Goal: Task Accomplishment & Management: Manage account settings

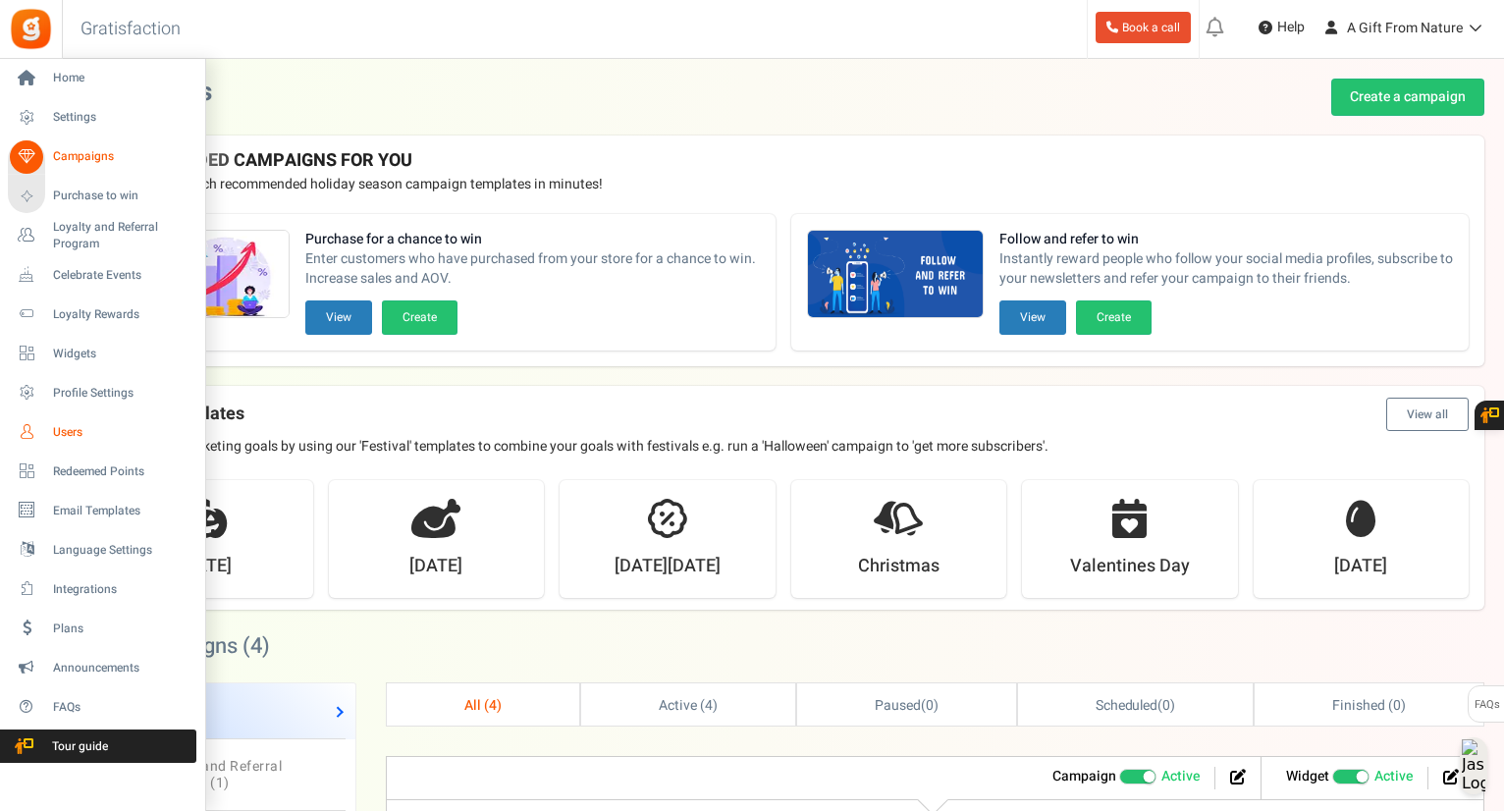
click at [43, 439] on link "Users" at bounding box center [102, 431] width 189 height 33
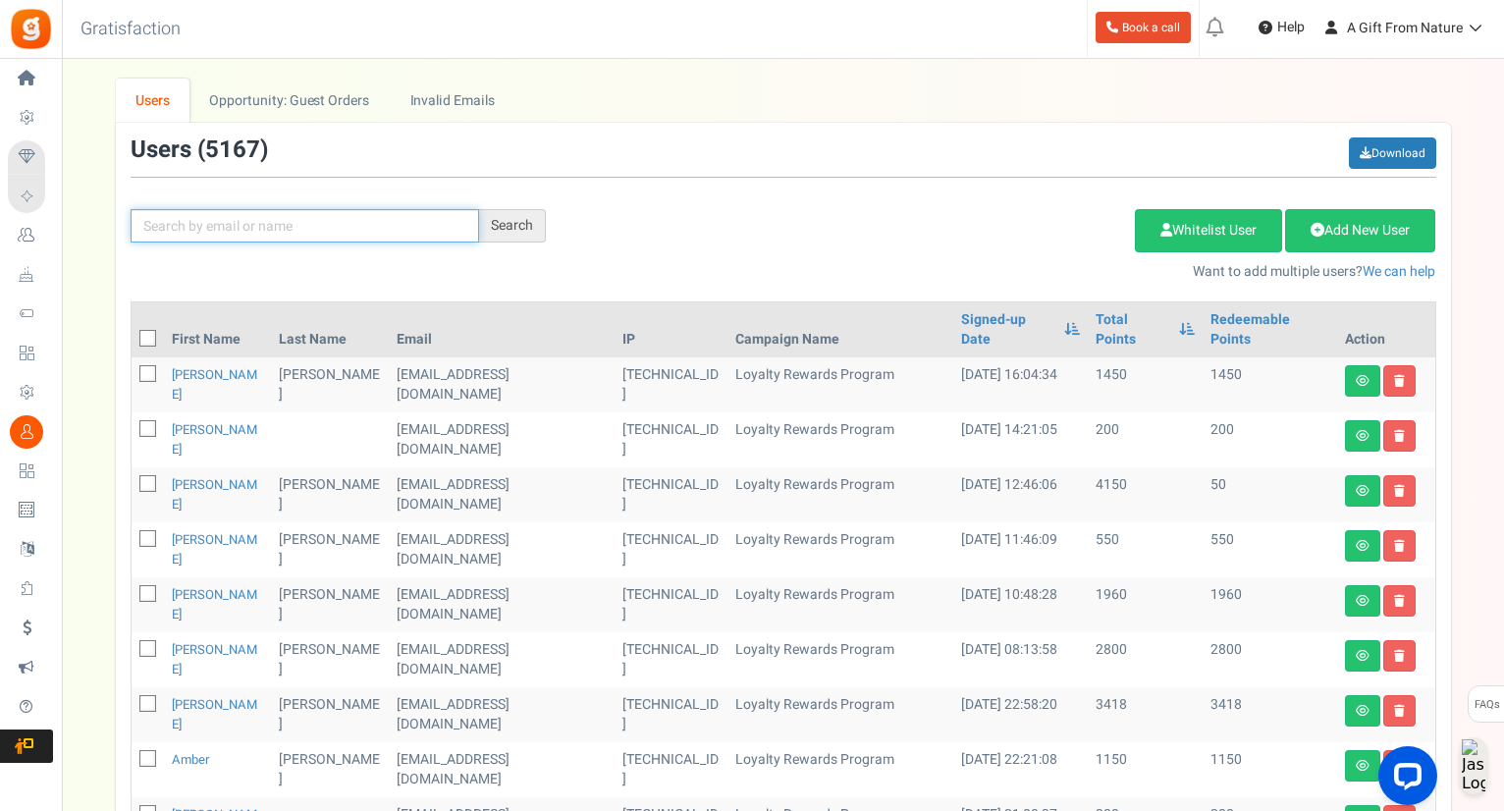
click at [368, 228] on input "text" at bounding box center [305, 225] width 349 height 33
paste input "[EMAIL_ADDRESS][DOMAIN_NAME]"
type input "[EMAIL_ADDRESS][DOMAIN_NAME]"
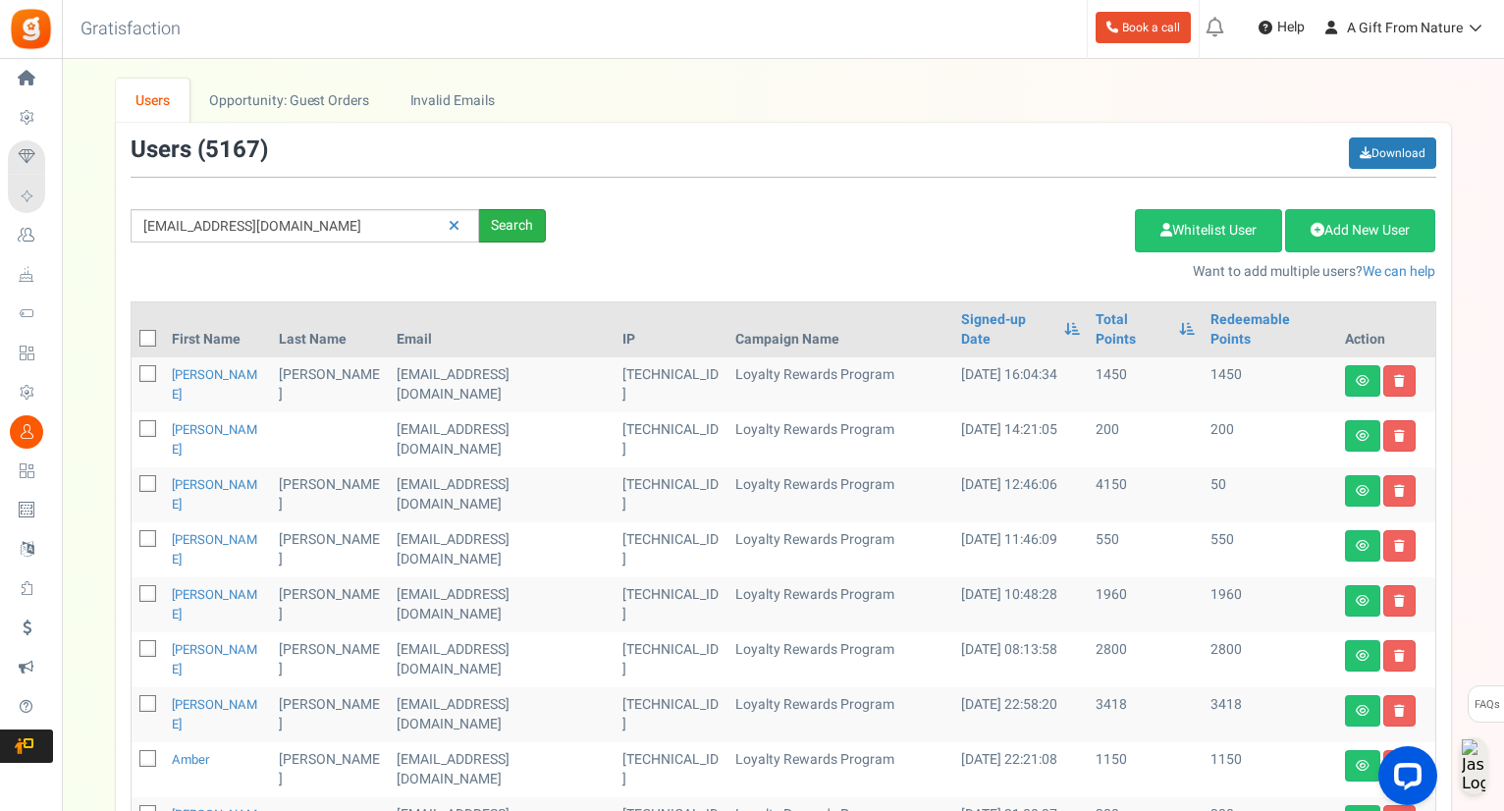
click at [526, 226] on div "Search" at bounding box center [512, 225] width 67 height 33
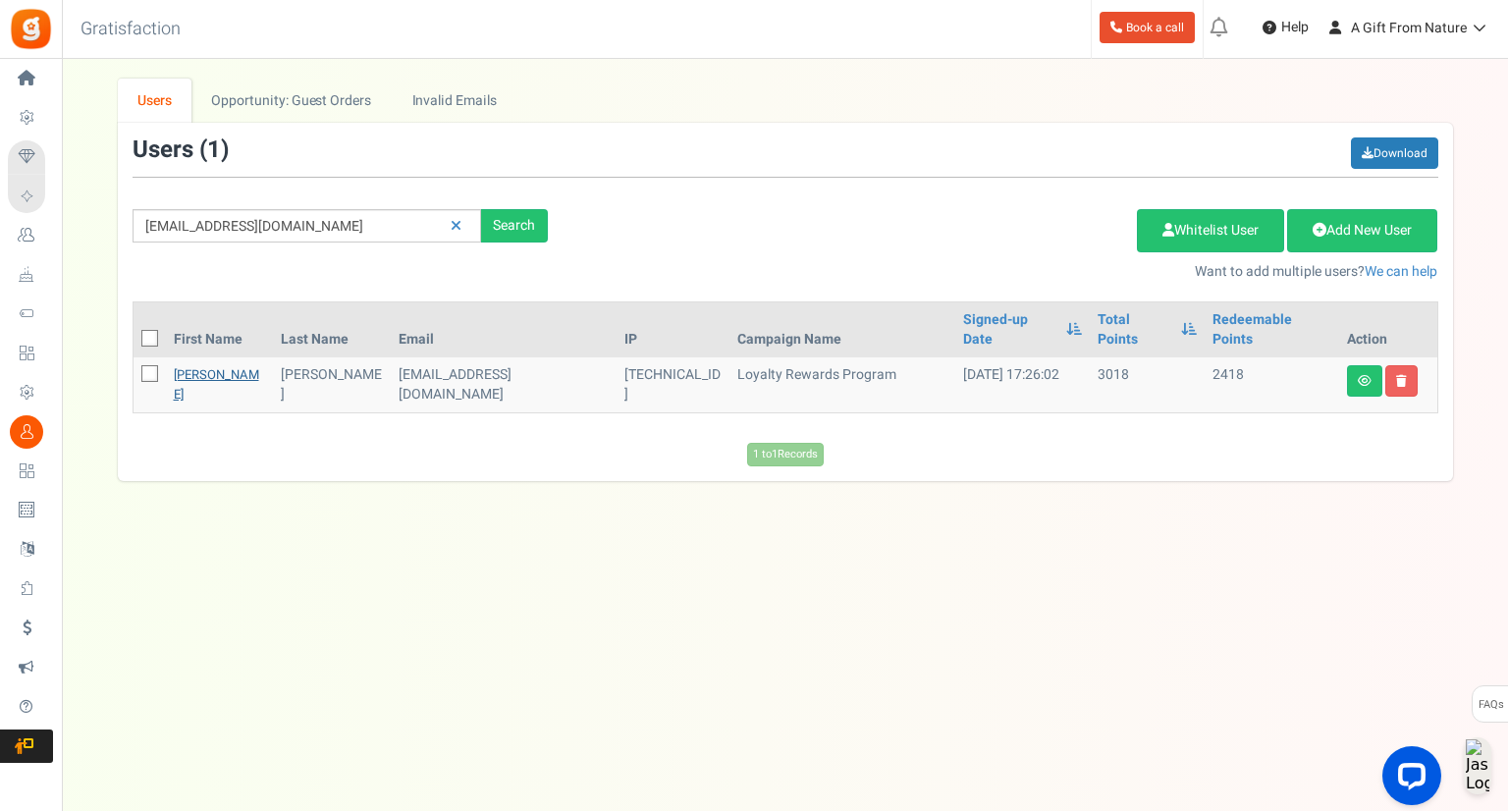
click at [197, 365] on link "[PERSON_NAME]" at bounding box center [216, 384] width 85 height 38
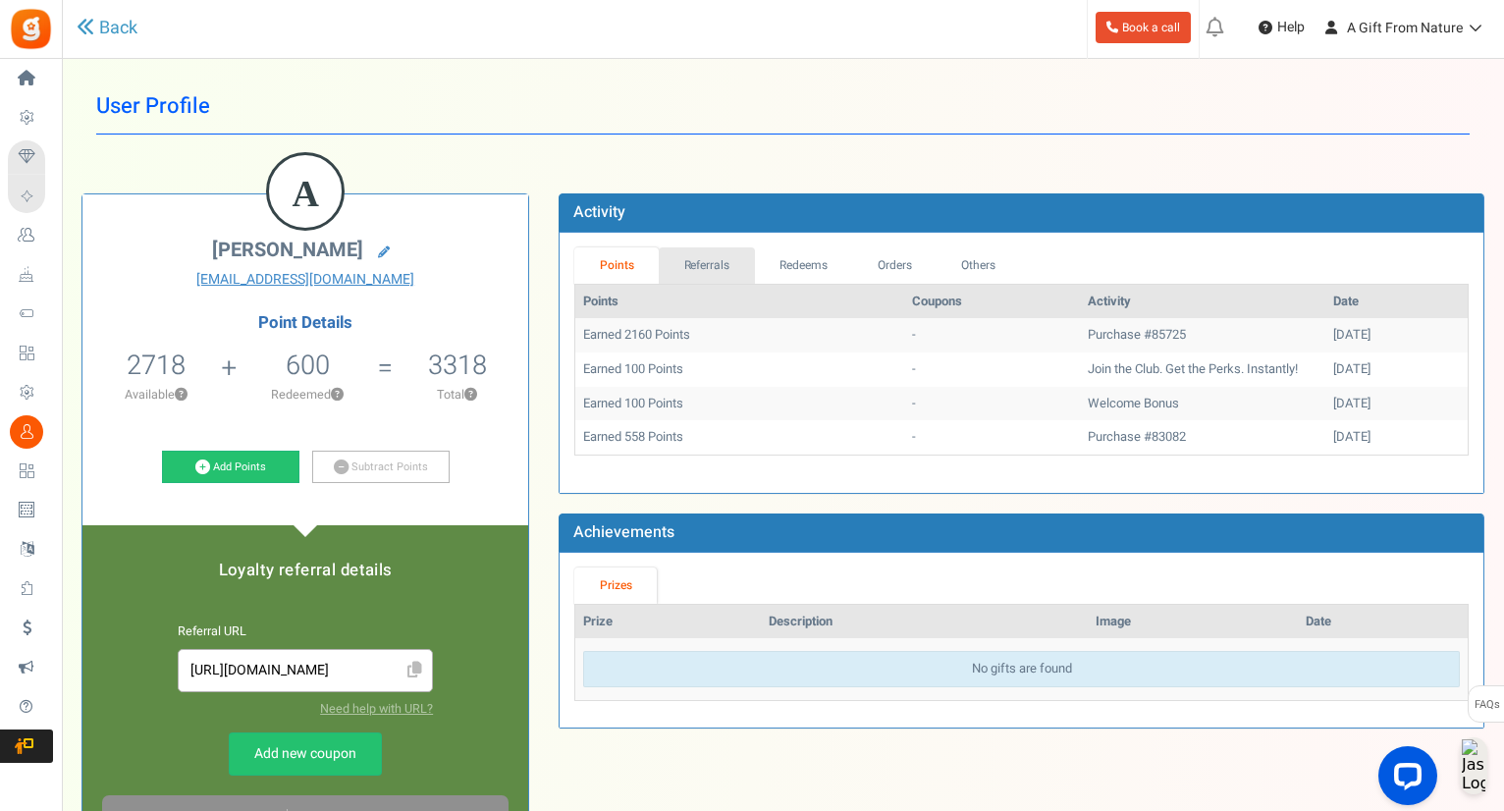
click at [724, 266] on link "Referrals" at bounding box center [707, 265] width 96 height 36
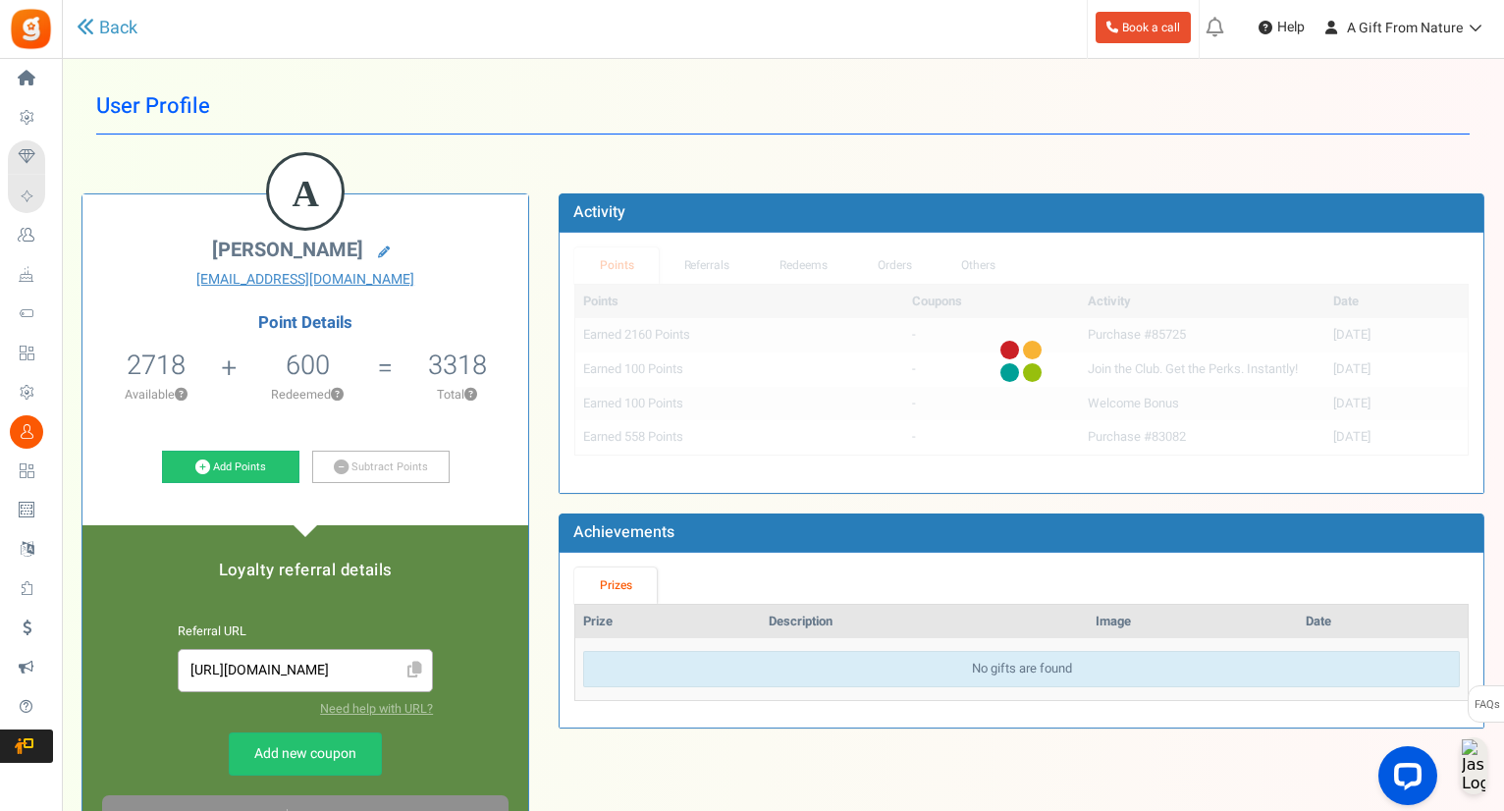
click at [778, 264] on div "Points Referrals Redeems Orders Others Points Coupons Activity Date Earned 2160…" at bounding box center [1021, 362] width 895 height 231
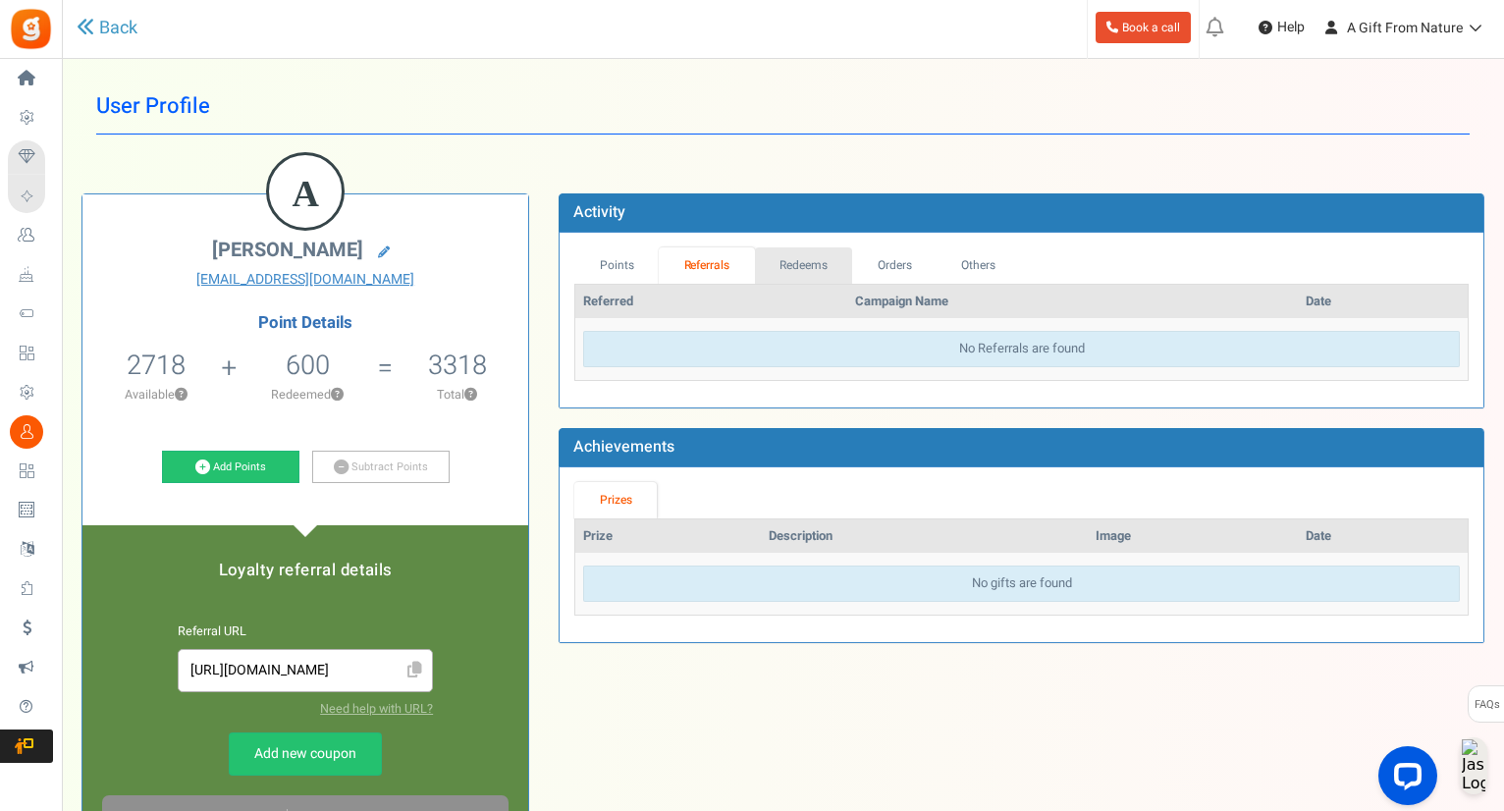
click at [824, 271] on link "Redeems" at bounding box center [804, 265] width 98 height 36
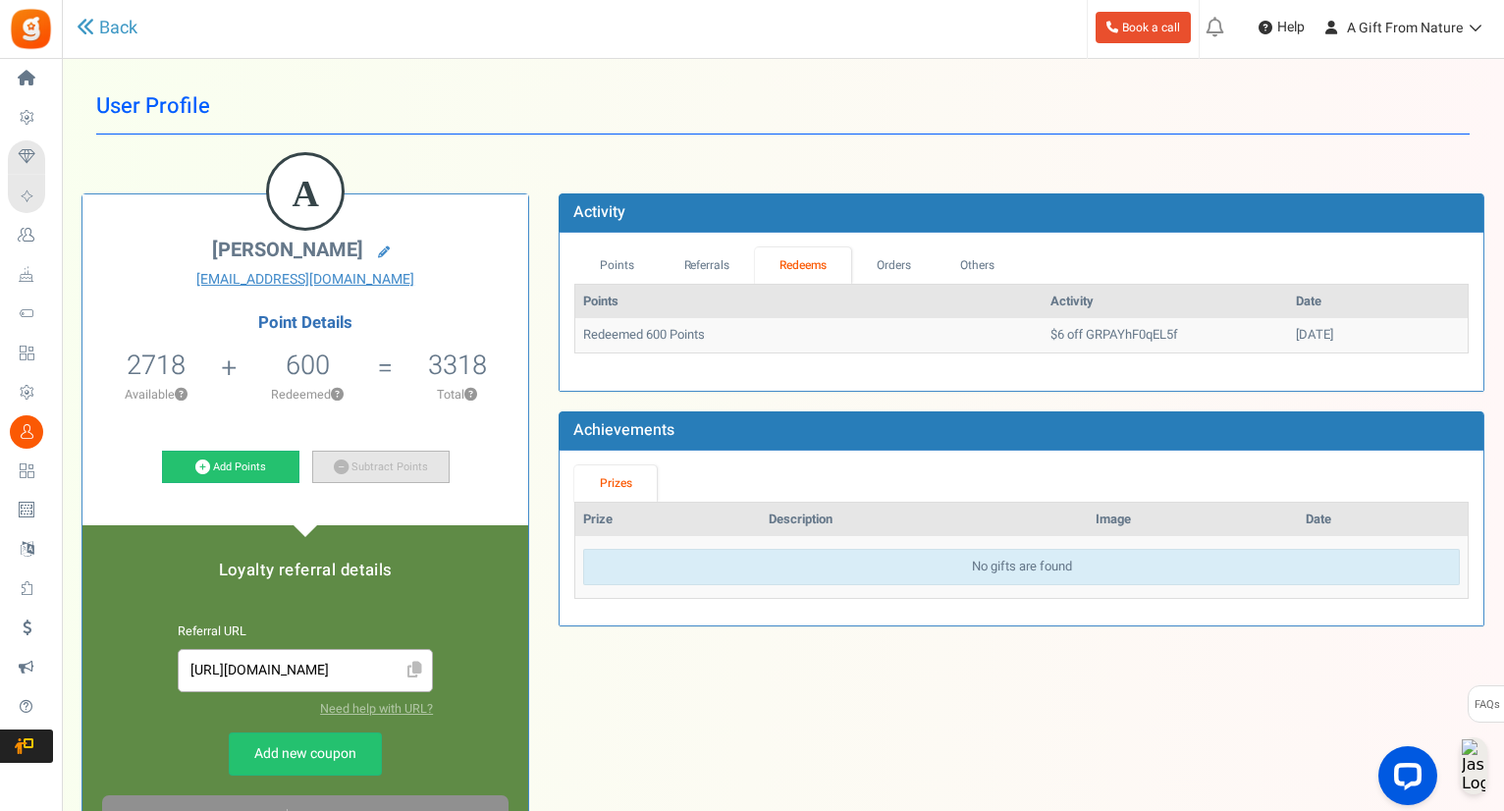
click at [387, 474] on link "Subtract Points" at bounding box center [380, 467] width 137 height 33
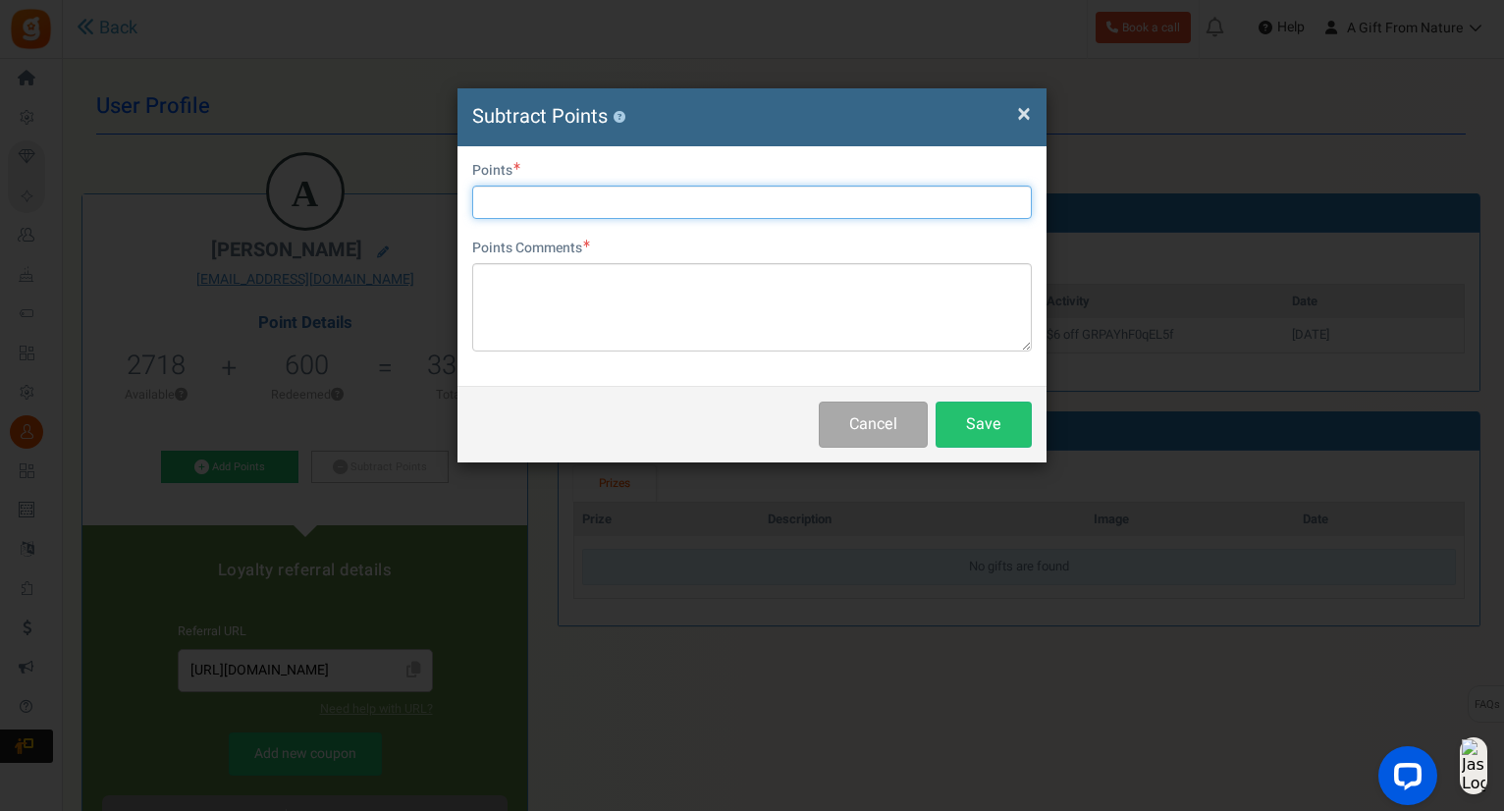
click at [587, 210] on input "text" at bounding box center [752, 202] width 560 height 33
type input "2718"
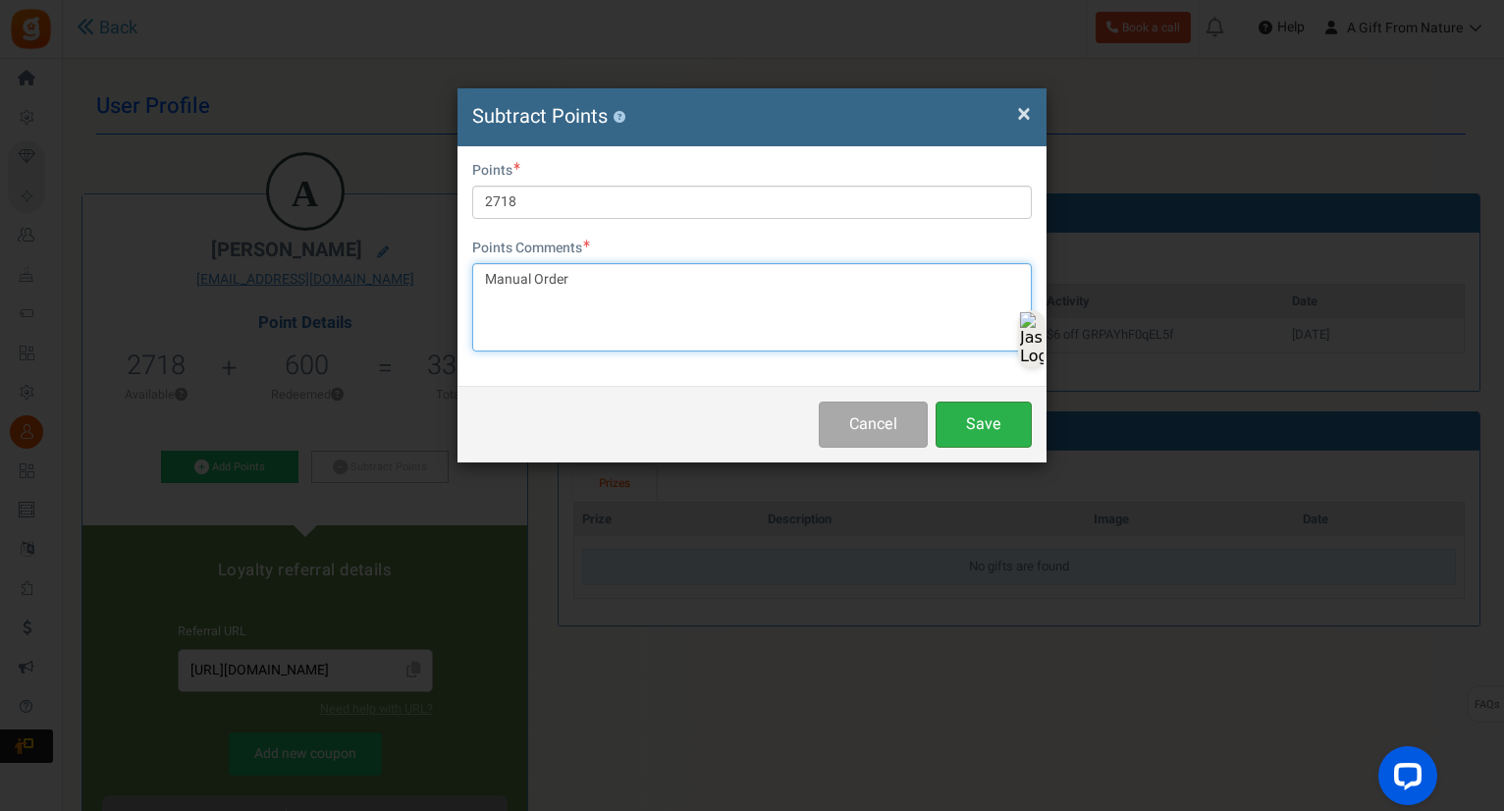
type textarea "Manual Order"
click at [977, 417] on button "Save" at bounding box center [984, 425] width 96 height 46
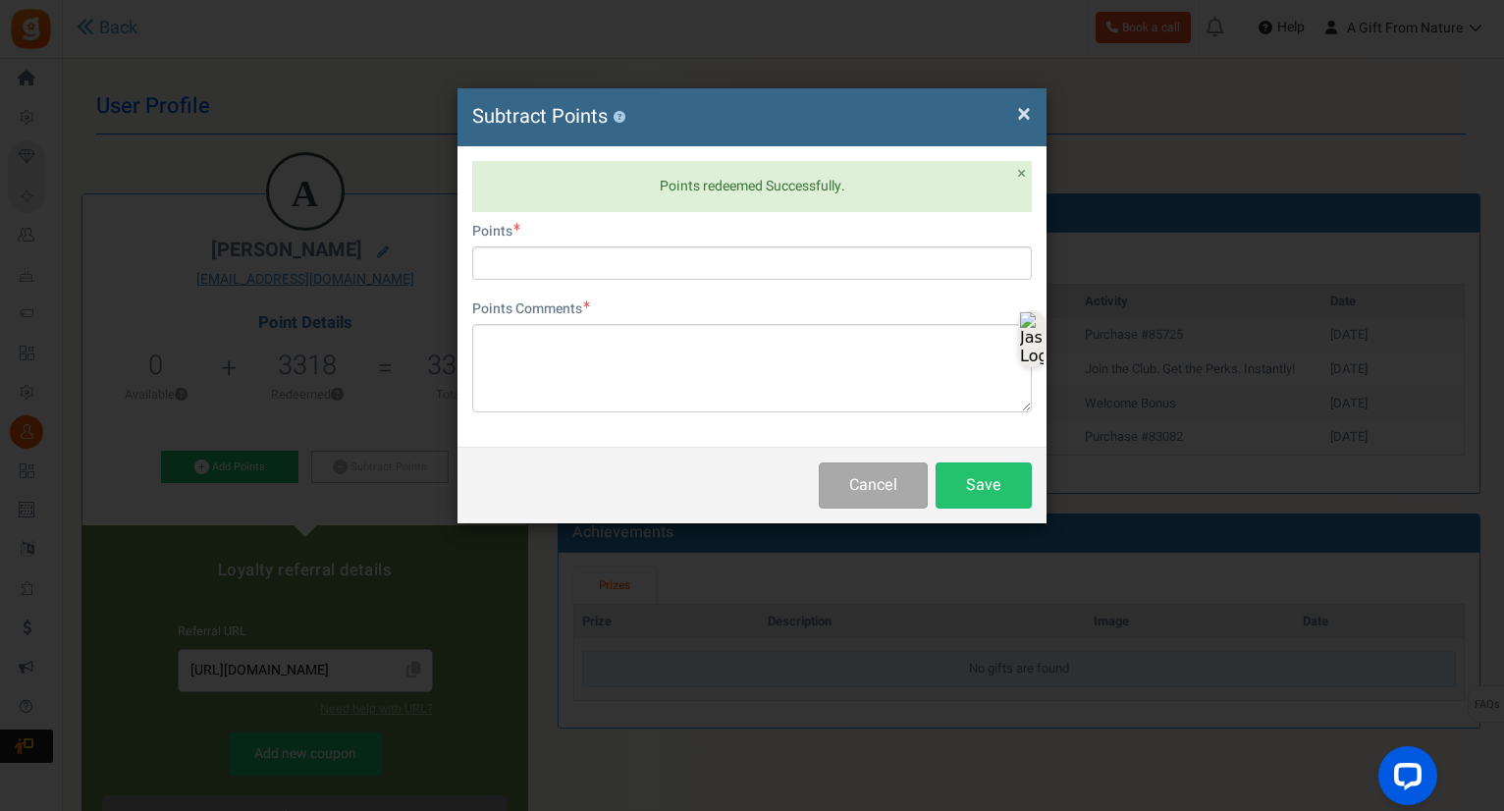
click at [1010, 106] on h4 "Subtract Points ?" at bounding box center [752, 117] width 560 height 28
click at [1025, 106] on span "×" at bounding box center [1024, 113] width 14 height 37
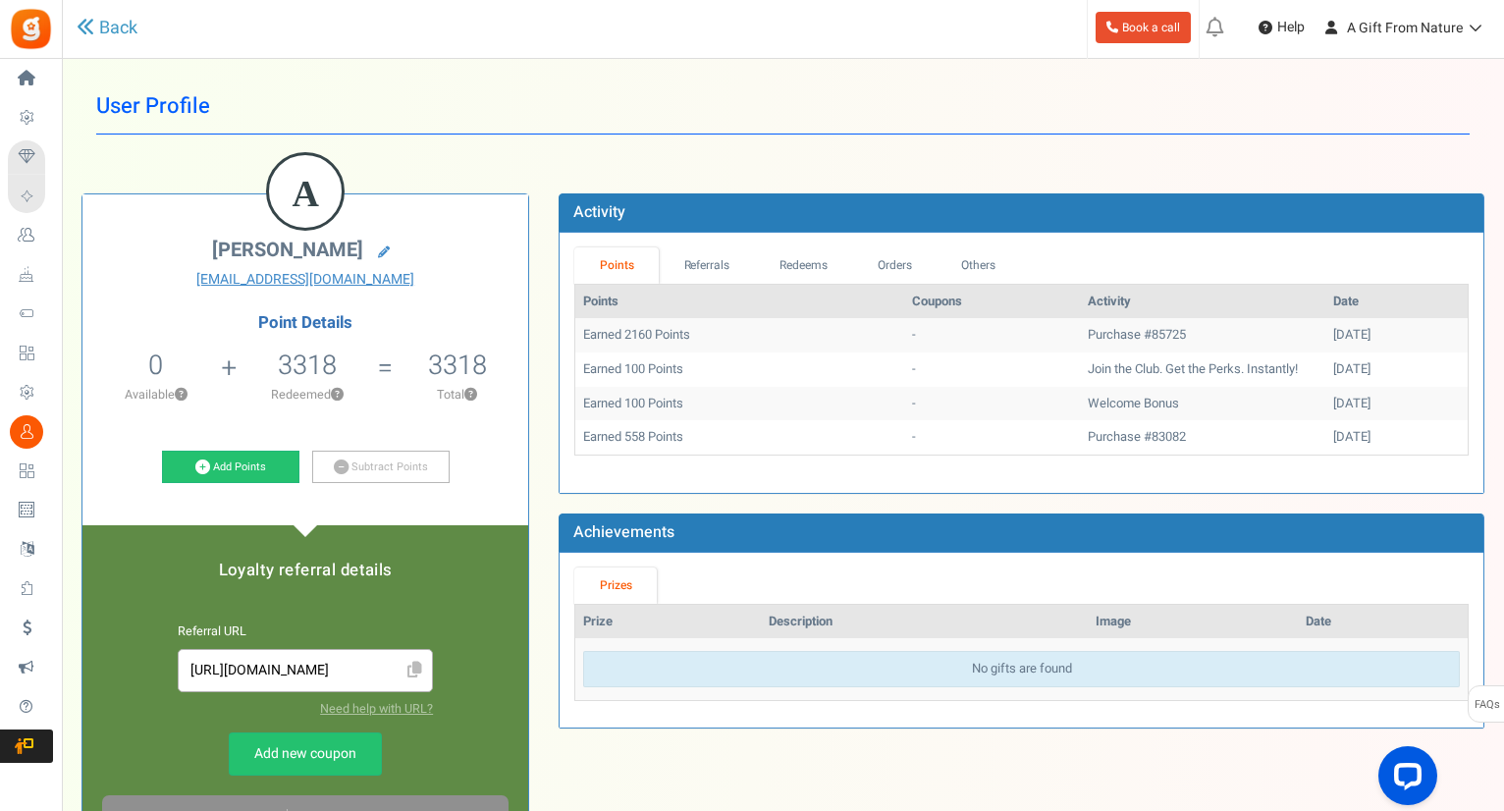
click at [469, 359] on h5 "3318" at bounding box center [457, 365] width 59 height 29
click at [444, 359] on h5 "3318" at bounding box center [457, 365] width 59 height 29
copy h5 "3318"
click at [468, 268] on div "[PERSON_NAME] [EMAIL_ADDRESS][DOMAIN_NAME]" at bounding box center [305, 264] width 416 height 51
